Goal: Task Accomplishment & Management: Use online tool/utility

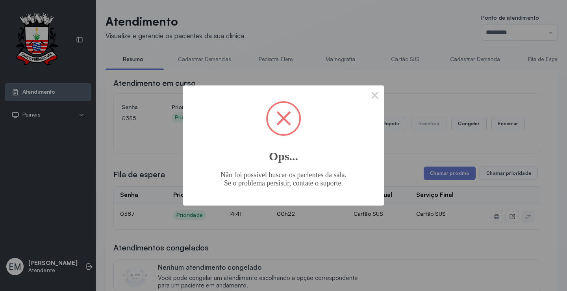
click at [375, 96] on button "×" at bounding box center [375, 94] width 19 height 19
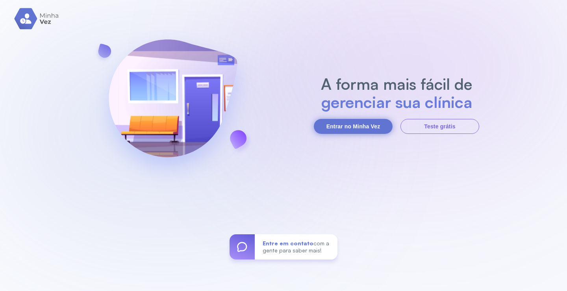
click at [357, 122] on button "Entrar no Minha Vez" at bounding box center [353, 126] width 79 height 15
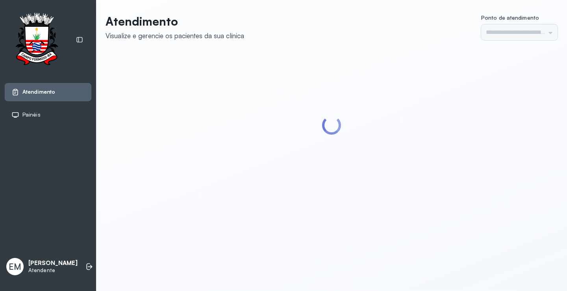
type input "*********"
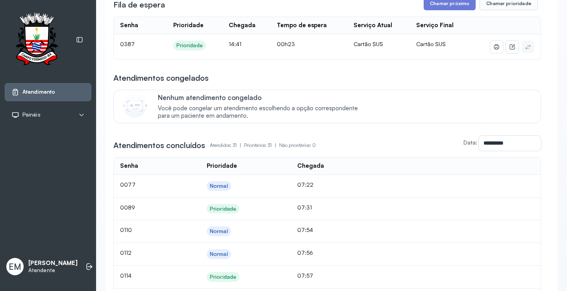
scroll to position [39, 0]
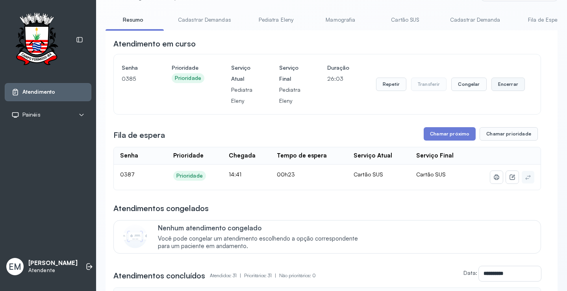
click at [513, 86] on button "Encerrar" at bounding box center [508, 84] width 33 height 13
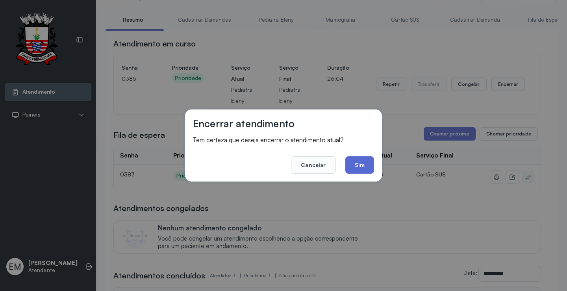
click at [369, 161] on button "Sim" at bounding box center [359, 164] width 29 height 17
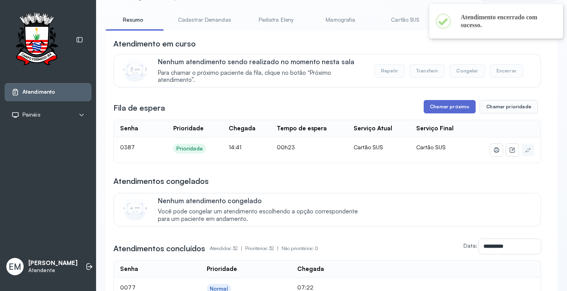
click at [438, 113] on button "Chamar próximo" at bounding box center [450, 106] width 52 height 13
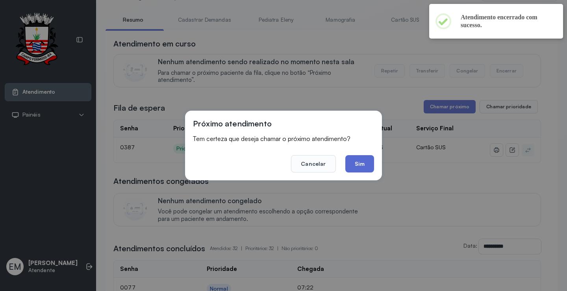
click at [362, 160] on button "Sim" at bounding box center [359, 163] width 29 height 17
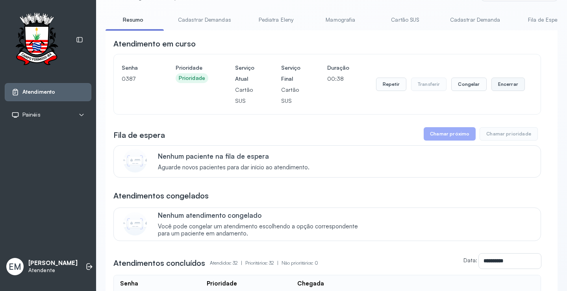
click at [506, 90] on button "Encerrar" at bounding box center [508, 84] width 33 height 13
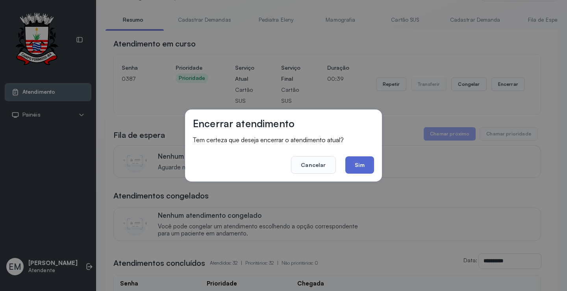
click at [356, 164] on button "Sim" at bounding box center [359, 164] width 29 height 17
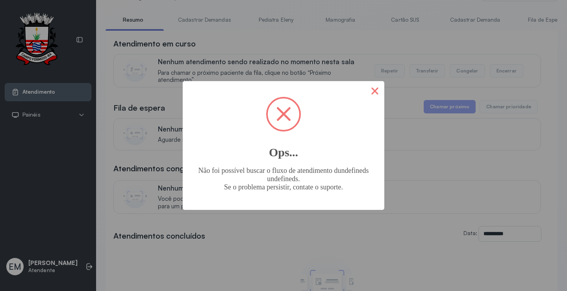
click at [380, 92] on button "×" at bounding box center [375, 90] width 19 height 19
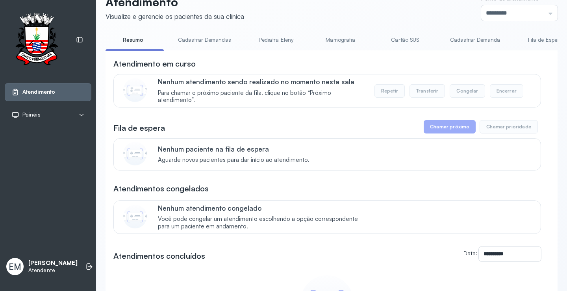
scroll to position [0, 0]
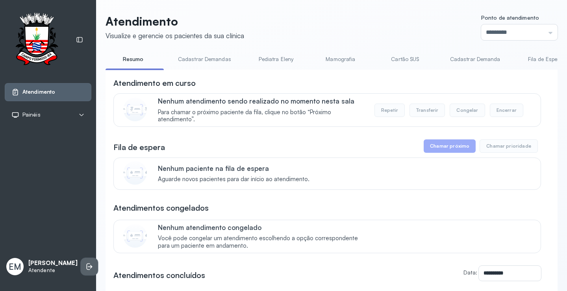
click at [85, 269] on li at bounding box center [89, 266] width 17 height 17
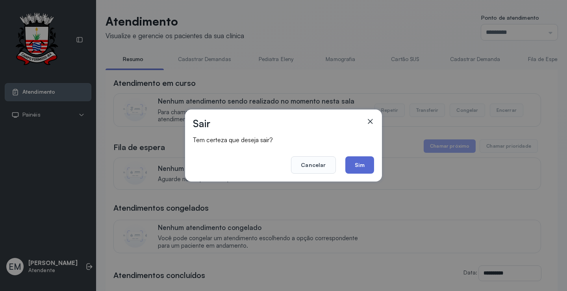
click at [352, 161] on button "Sim" at bounding box center [359, 164] width 29 height 17
